Goal: Information Seeking & Learning: Compare options

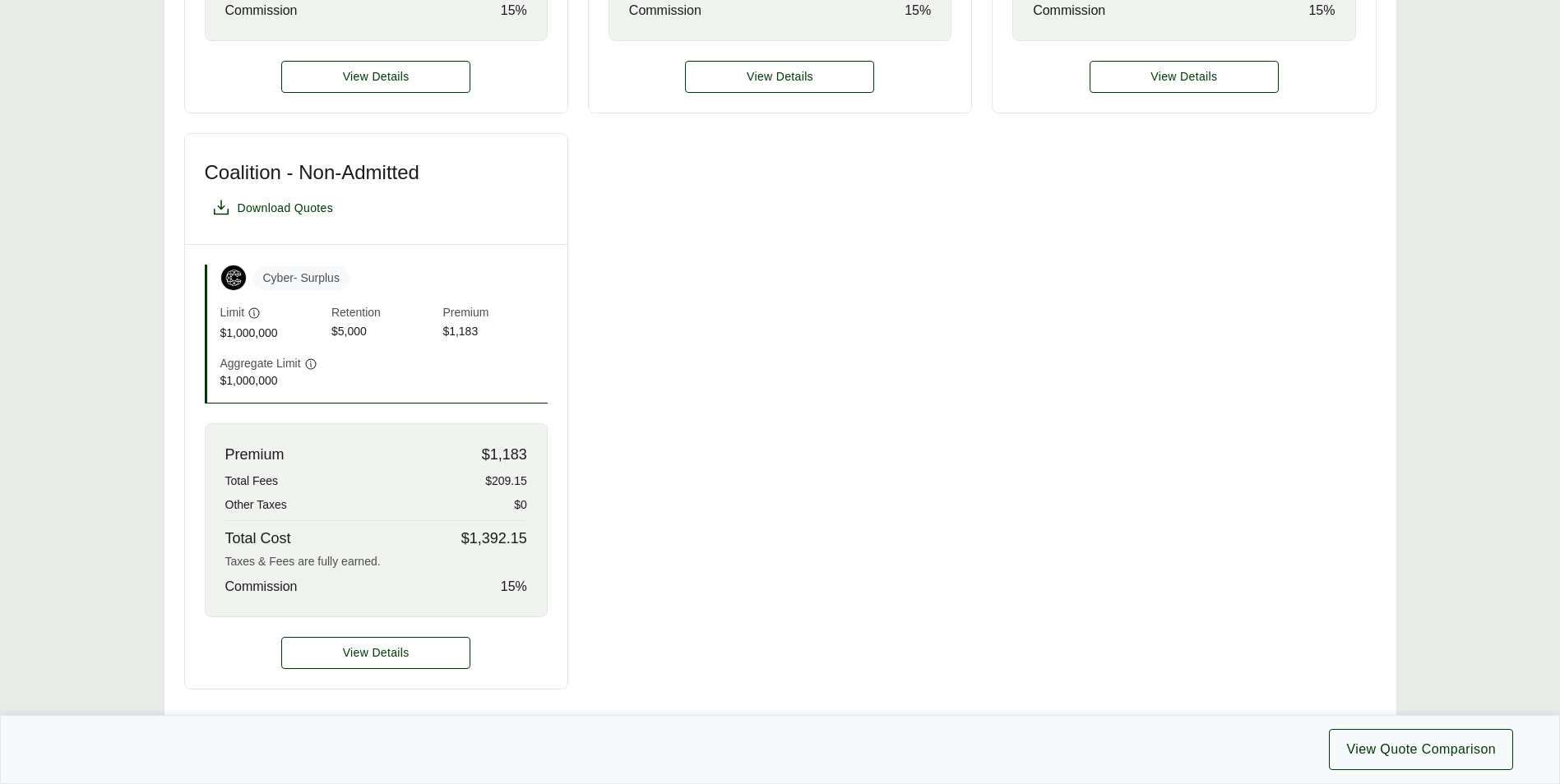
scroll to position [986, 0]
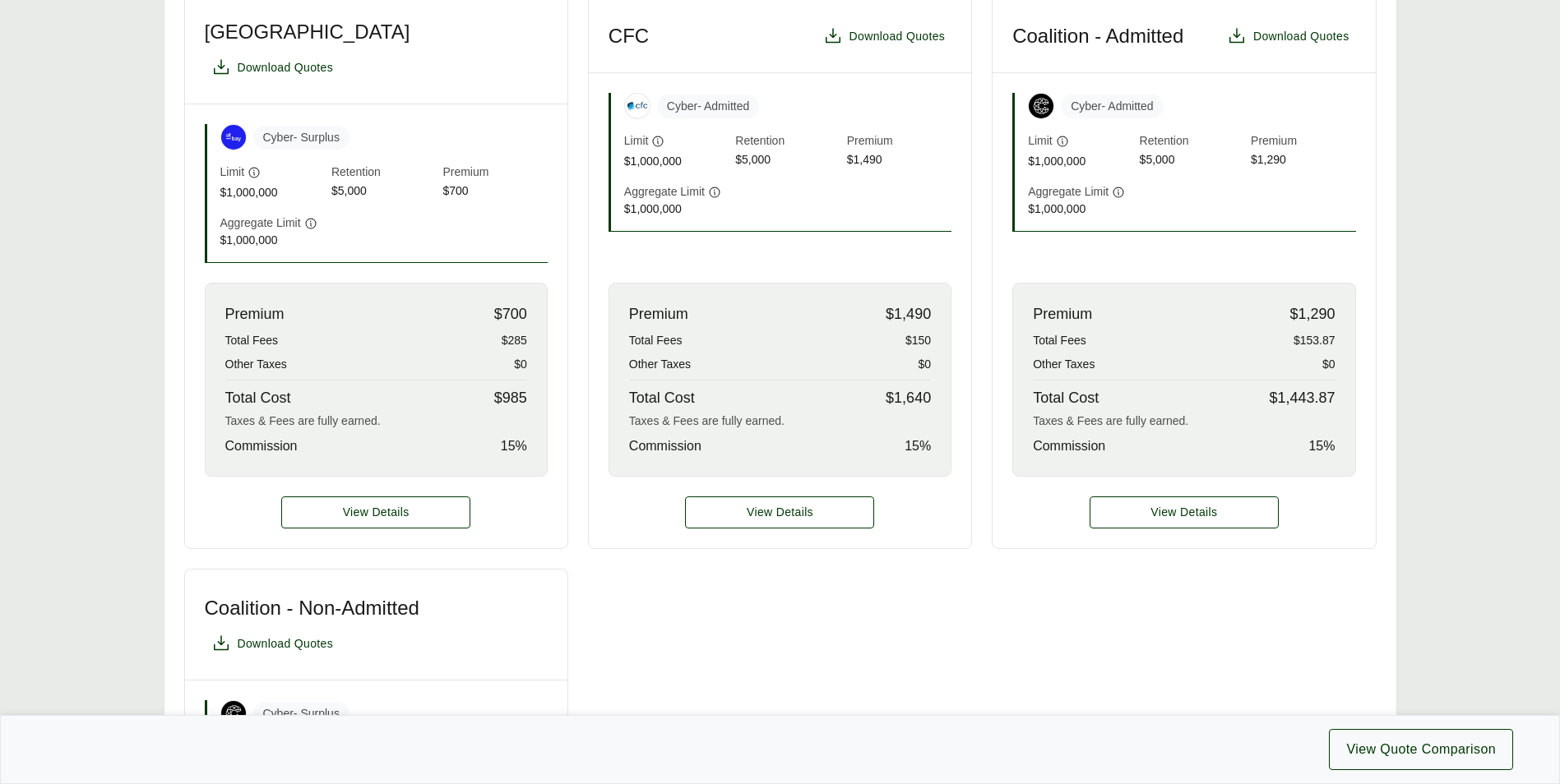
scroll to position [555, 0]
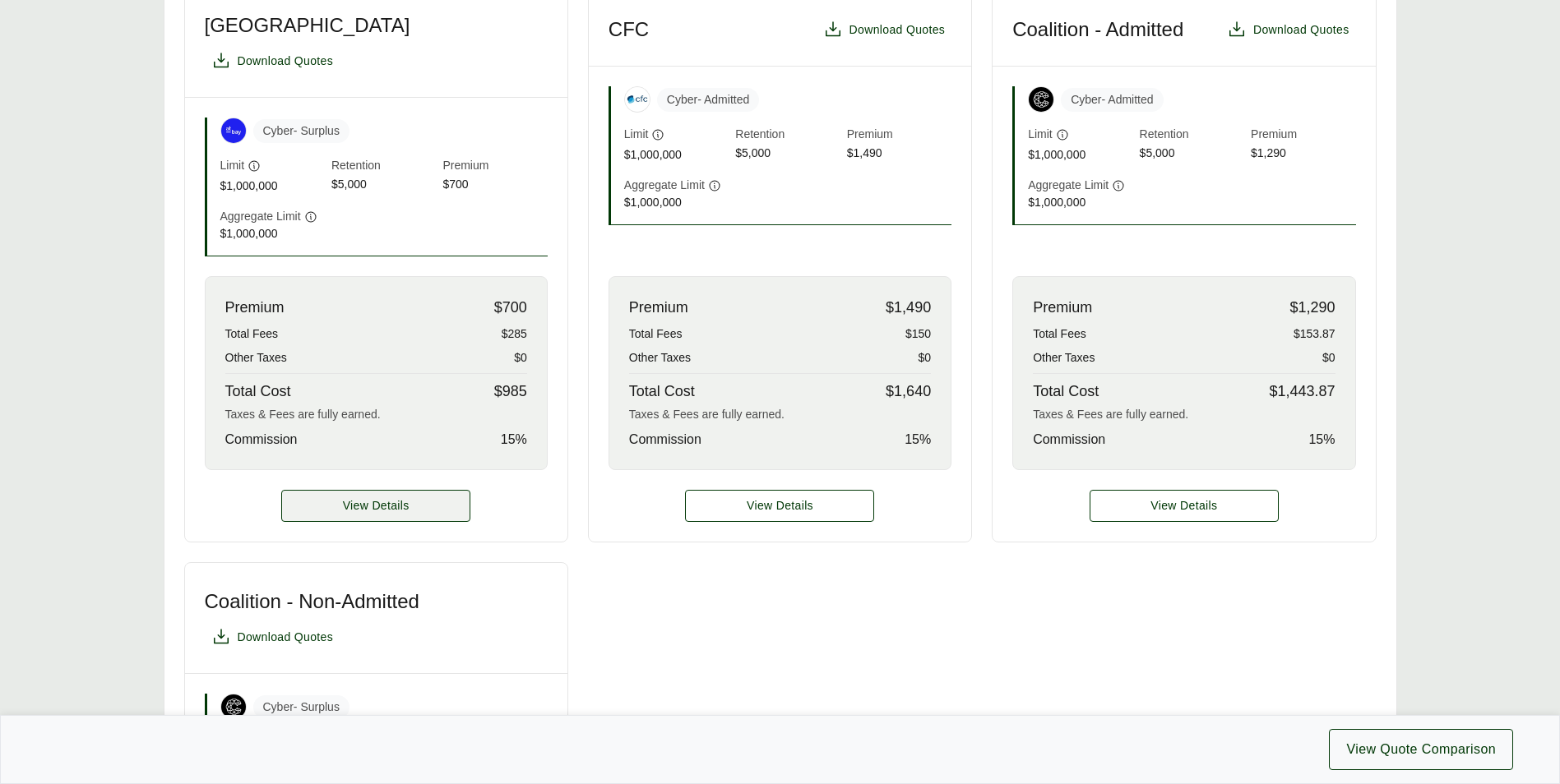
click at [348, 498] on span "View Details" at bounding box center [376, 506] width 67 height 17
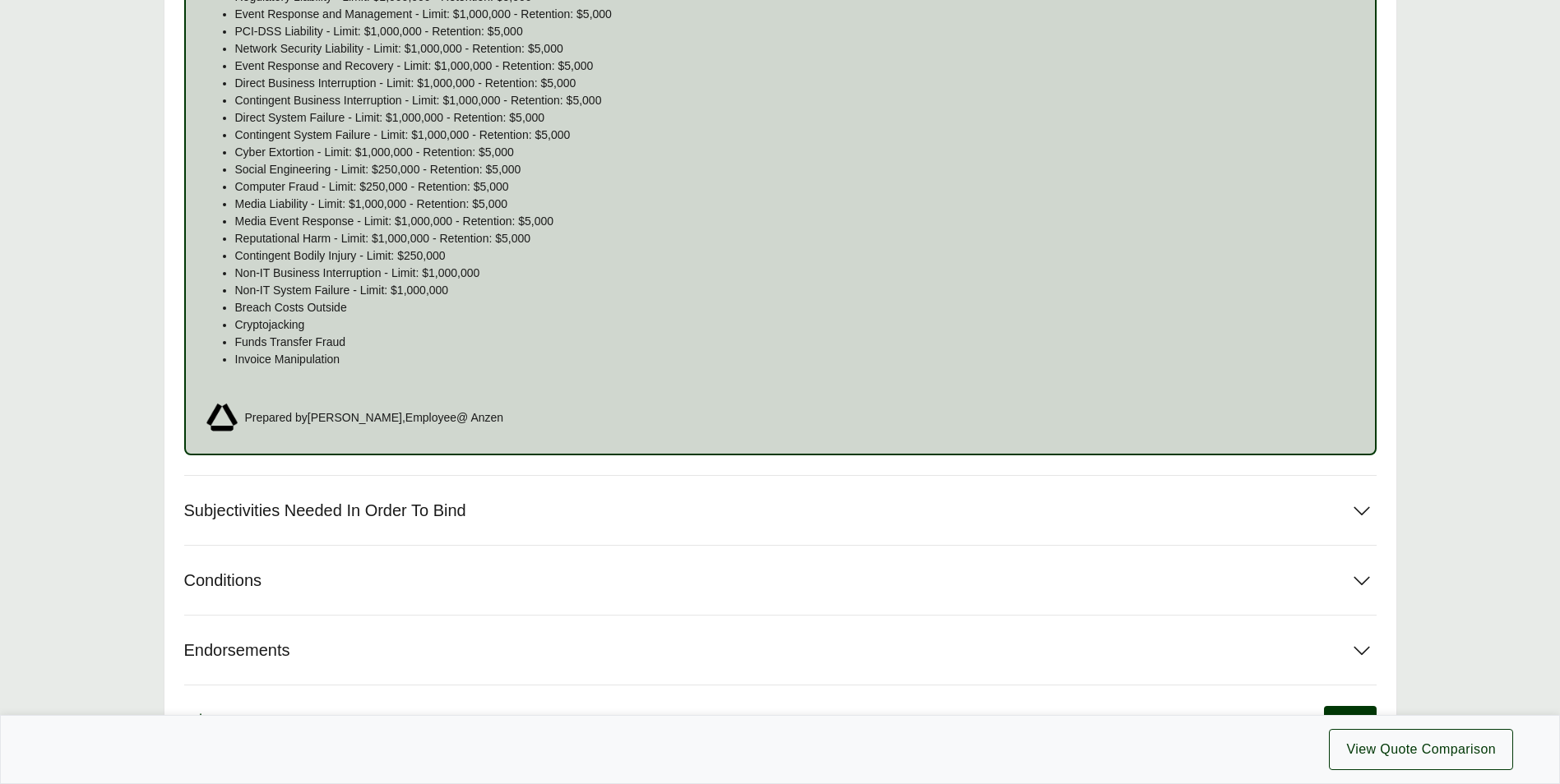
scroll to position [1220, 0]
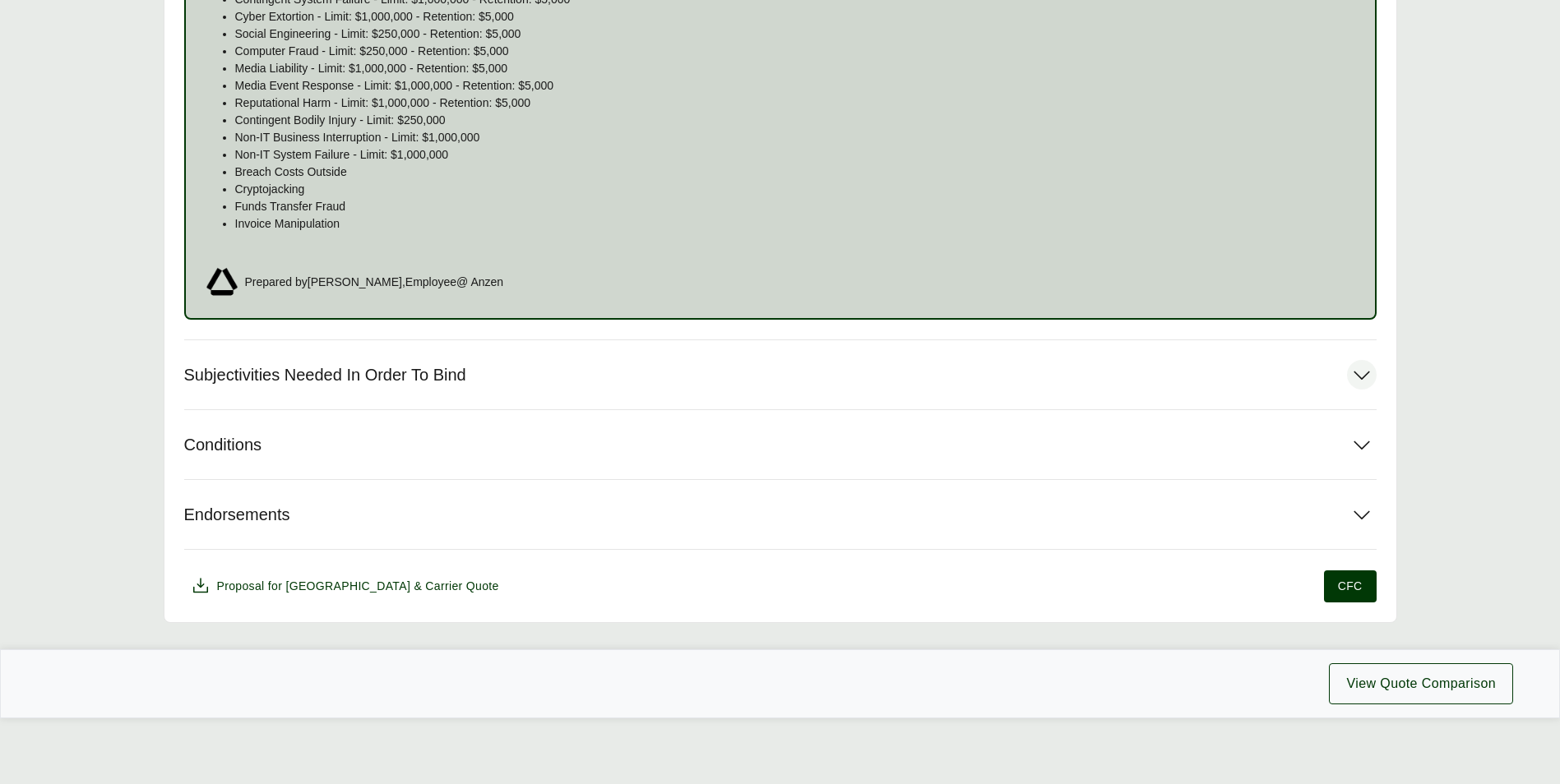
click at [1368, 379] on icon at bounding box center [1361, 374] width 29 height 29
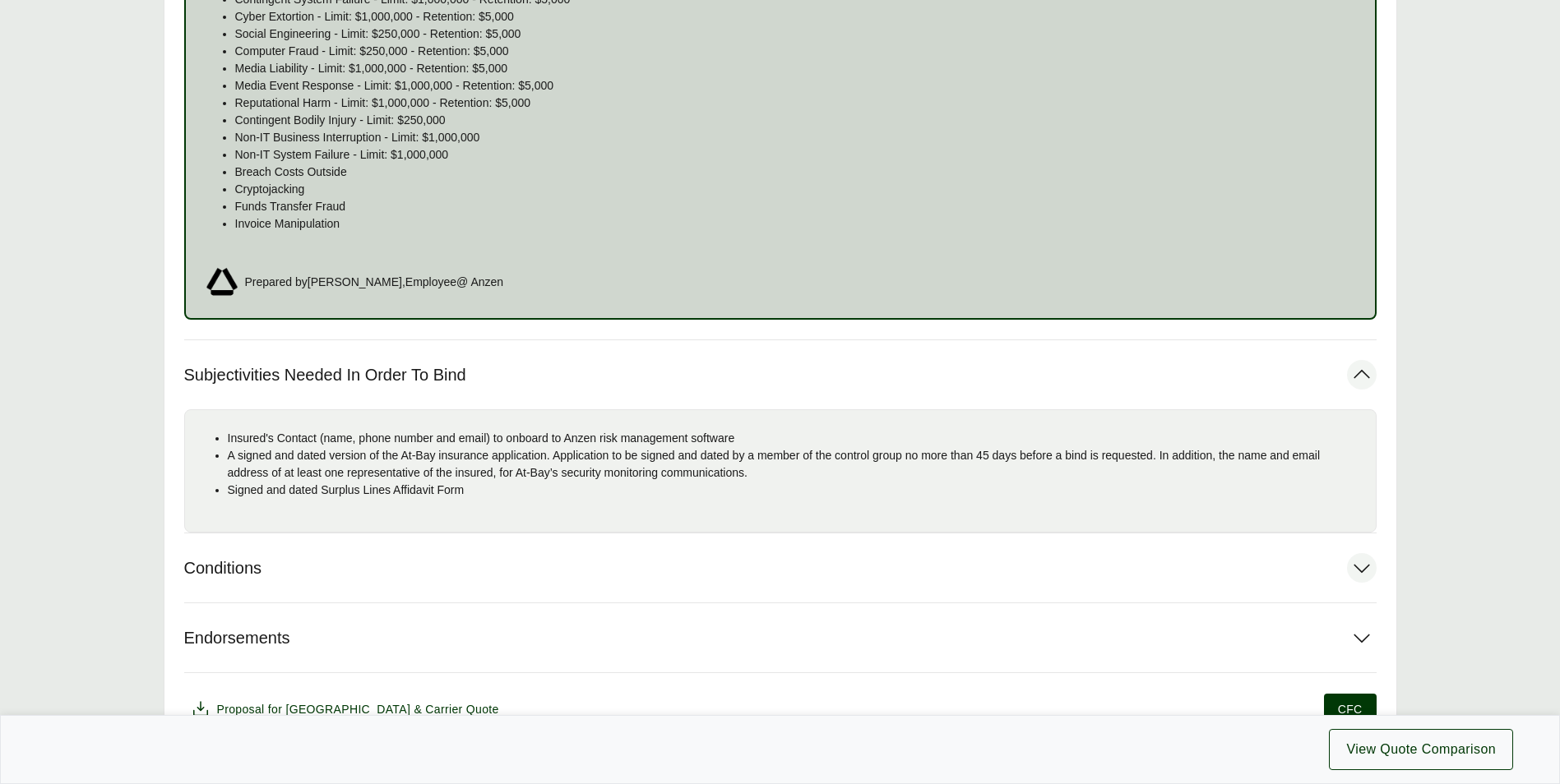
click at [1360, 569] on icon at bounding box center [1361, 567] width 29 height 29
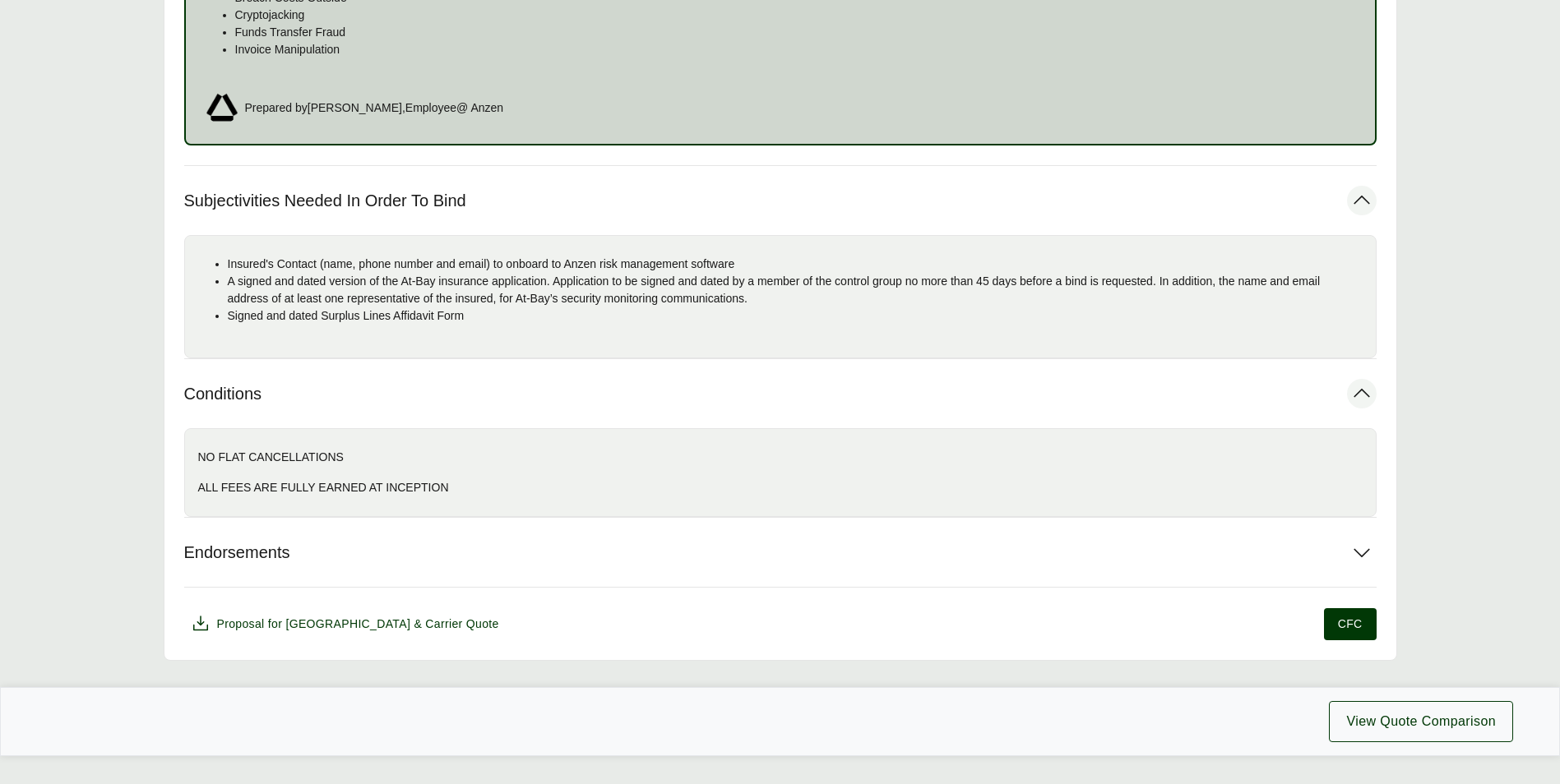
scroll to position [1433, 0]
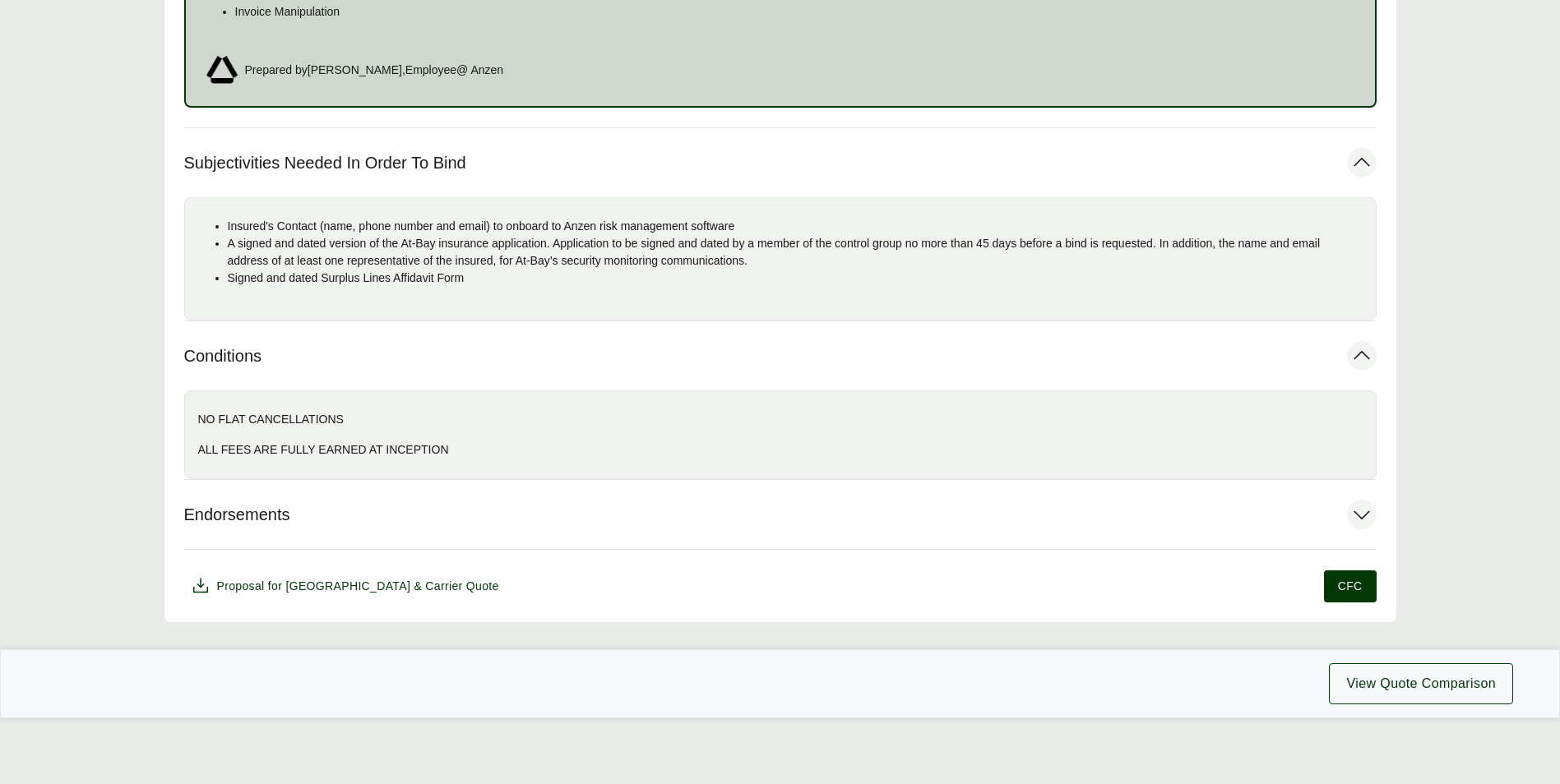
click at [1354, 516] on icon at bounding box center [1361, 514] width 29 height 29
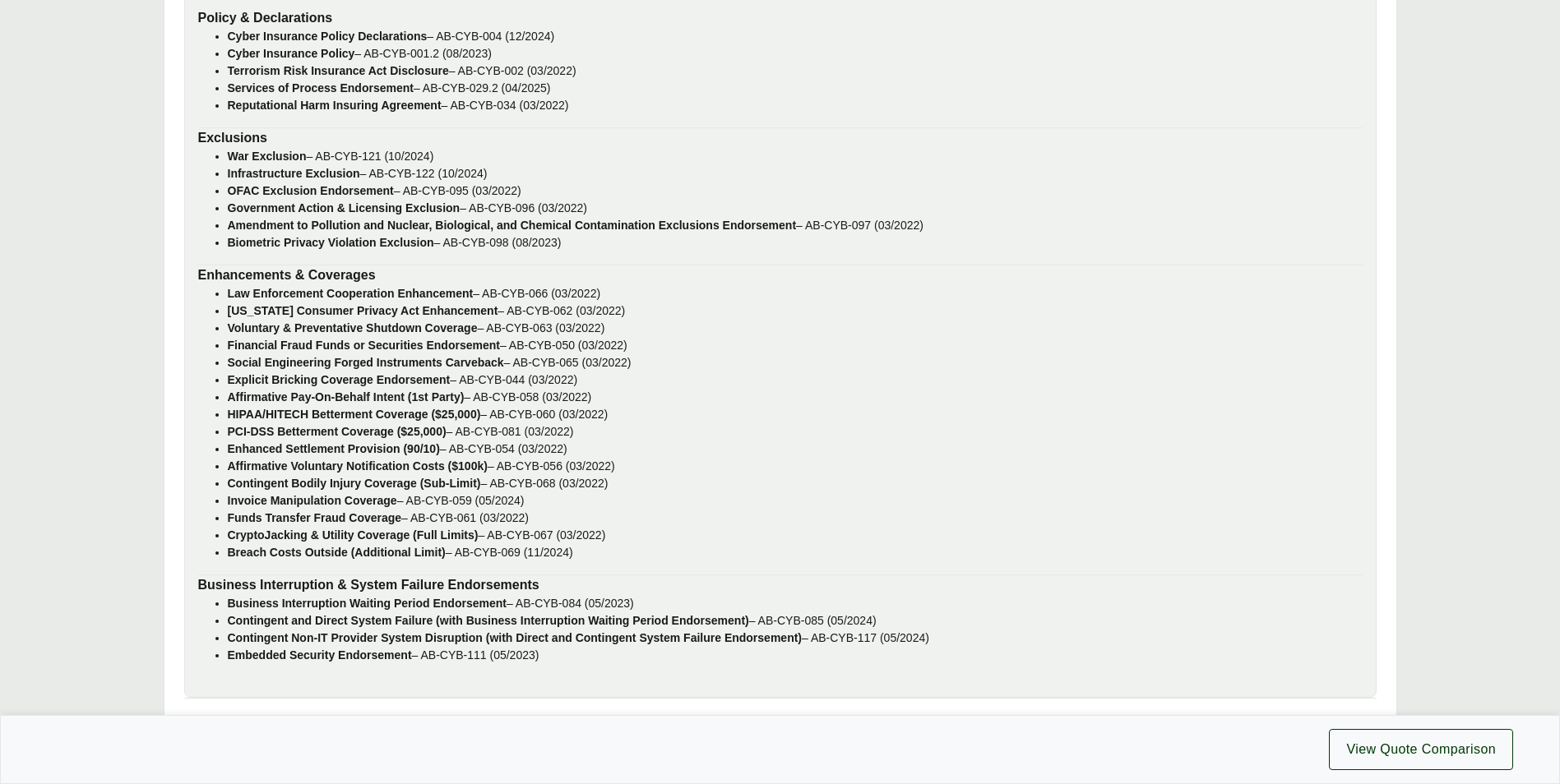
scroll to position [2143, 0]
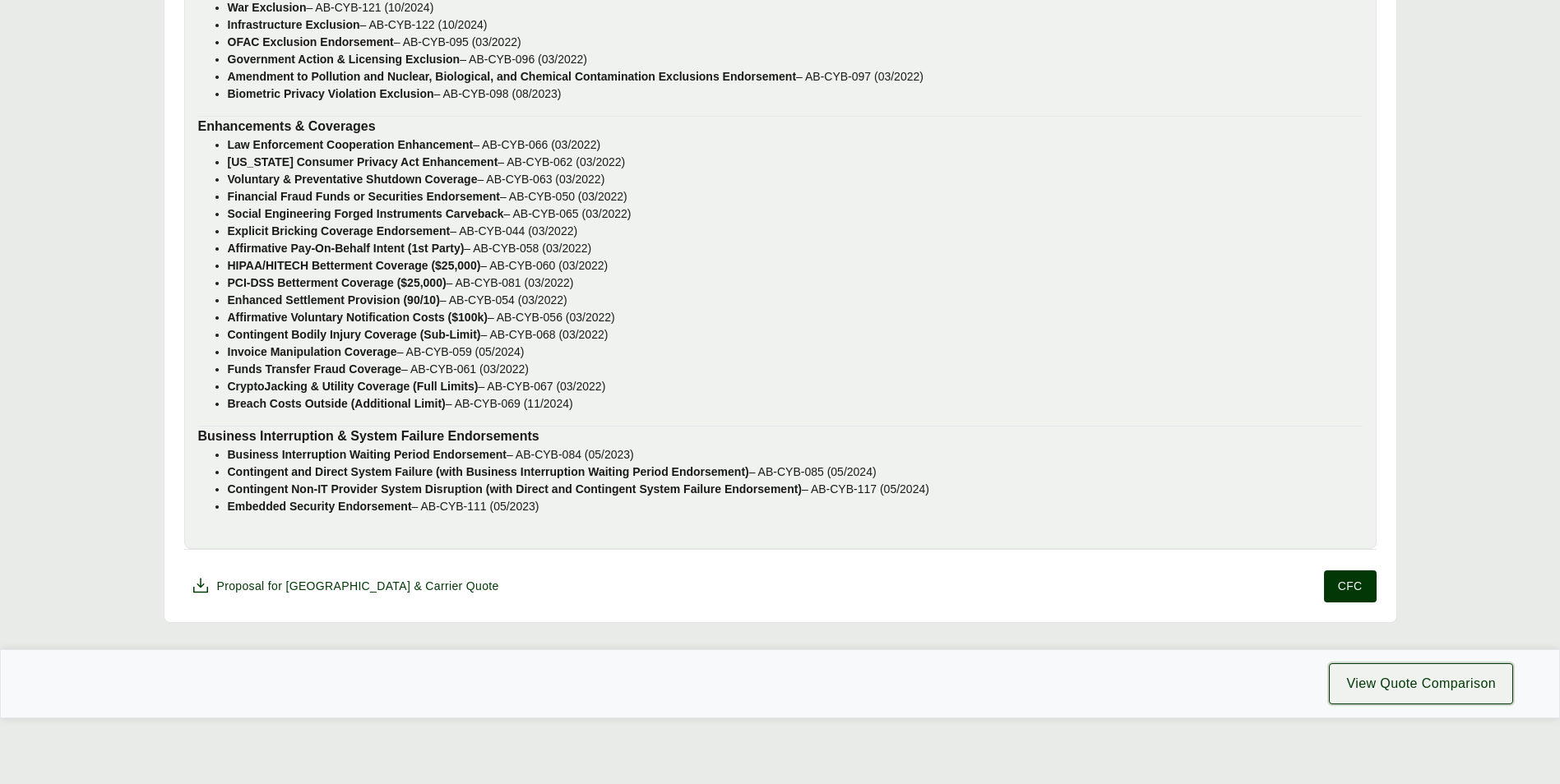
click at [1438, 692] on span "View Quote Comparison" at bounding box center [1420, 684] width 149 height 20
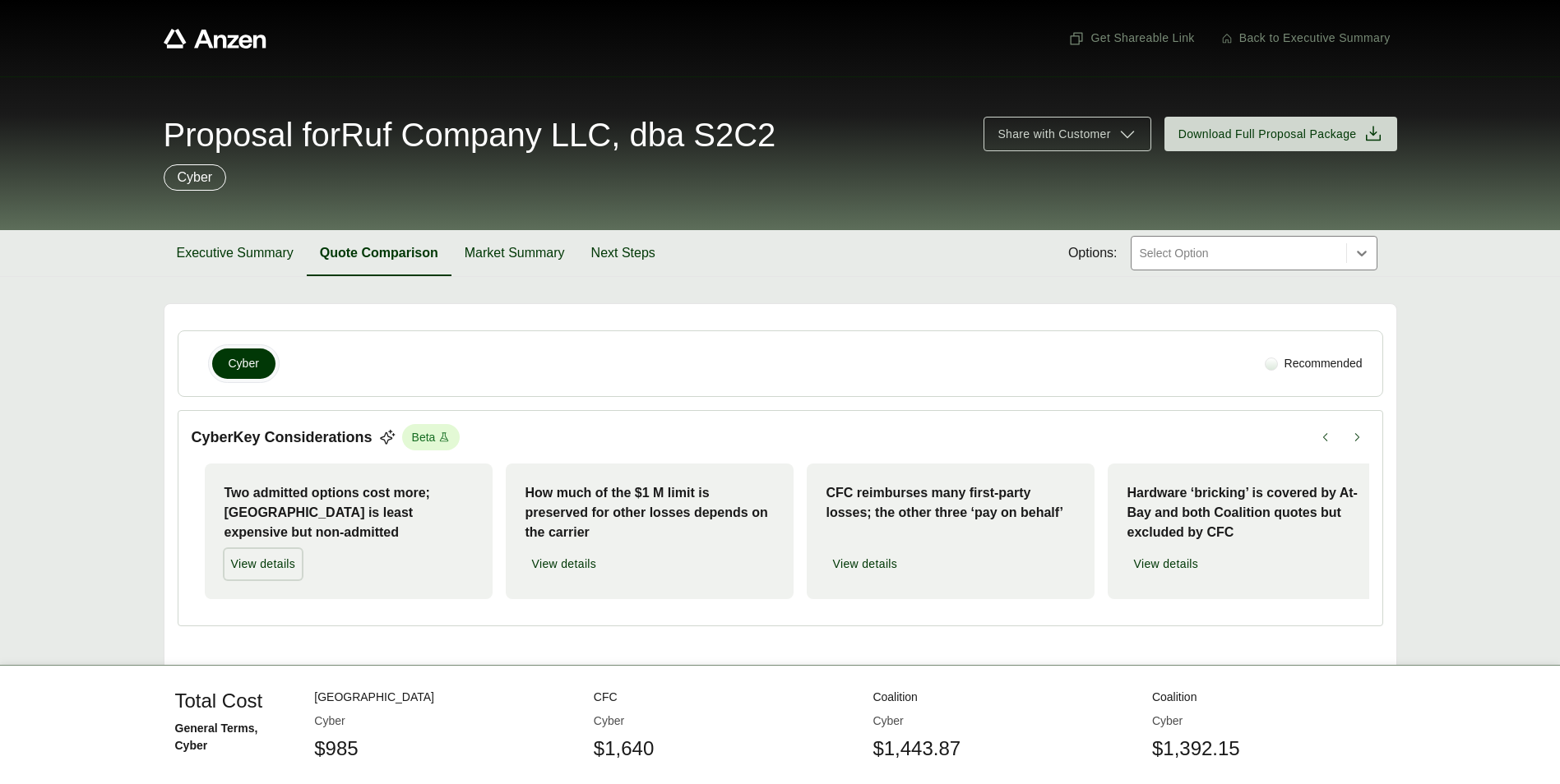
click at [268, 564] on span "View details" at bounding box center [263, 564] width 65 height 17
